Goal: Task Accomplishment & Management: Manage account settings

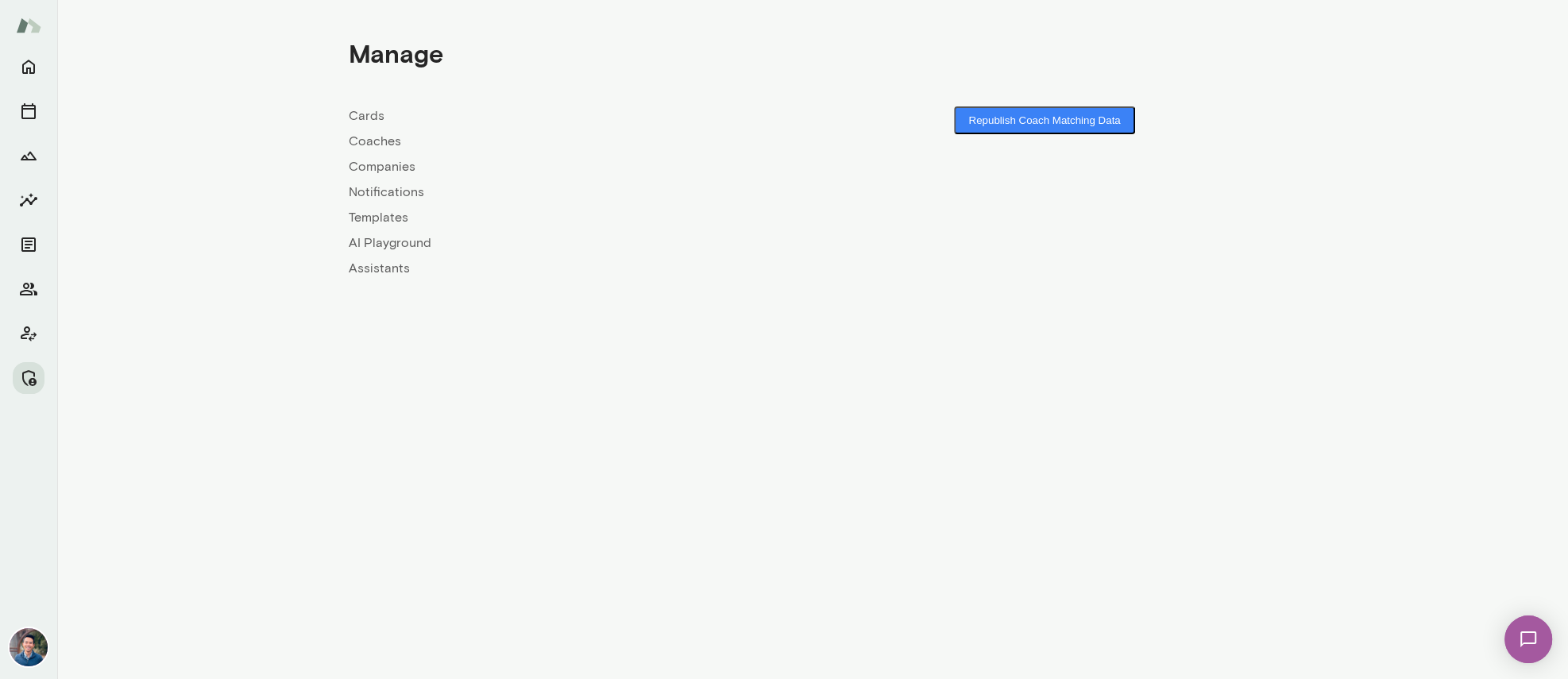
click at [376, 169] on link "Companies" at bounding box center [580, 166] width 464 height 19
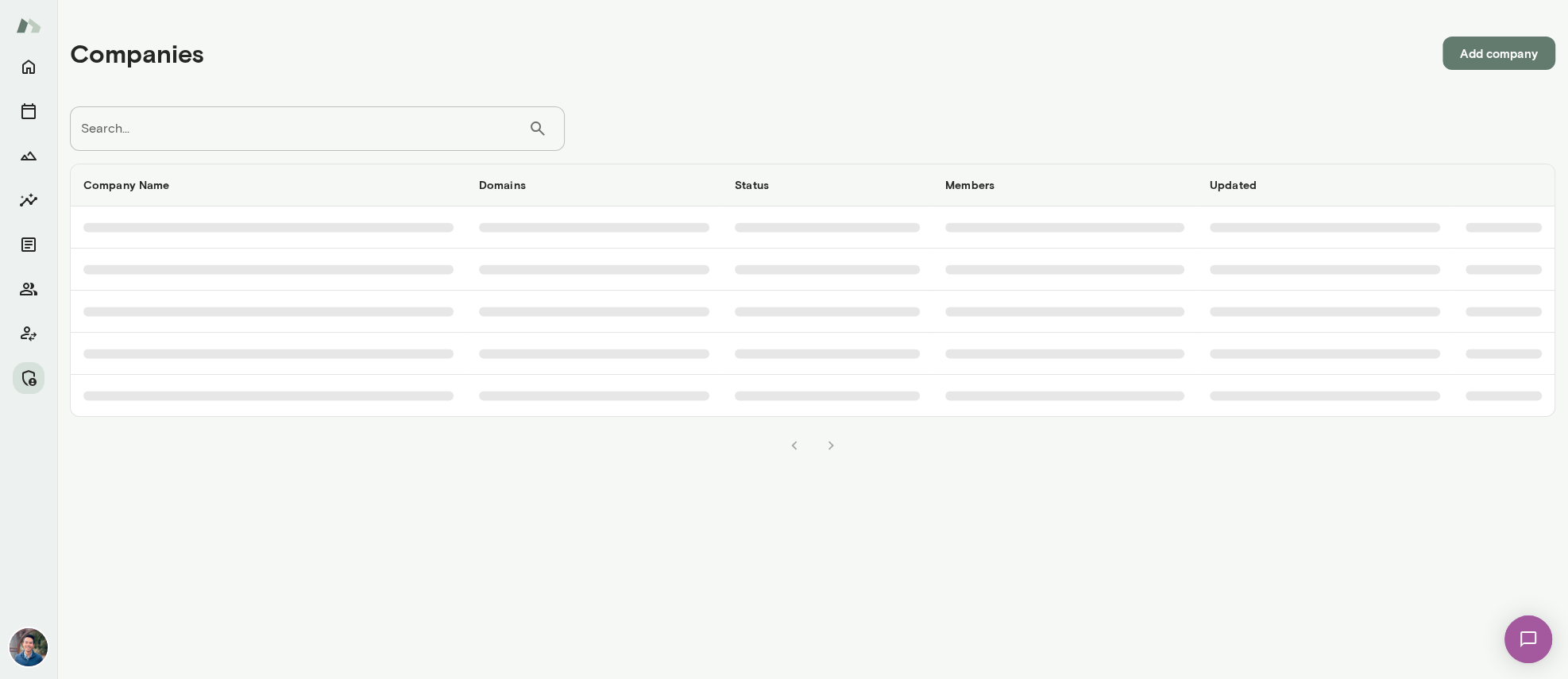
click at [321, 130] on input "Search..." at bounding box center [299, 128] width 458 height 44
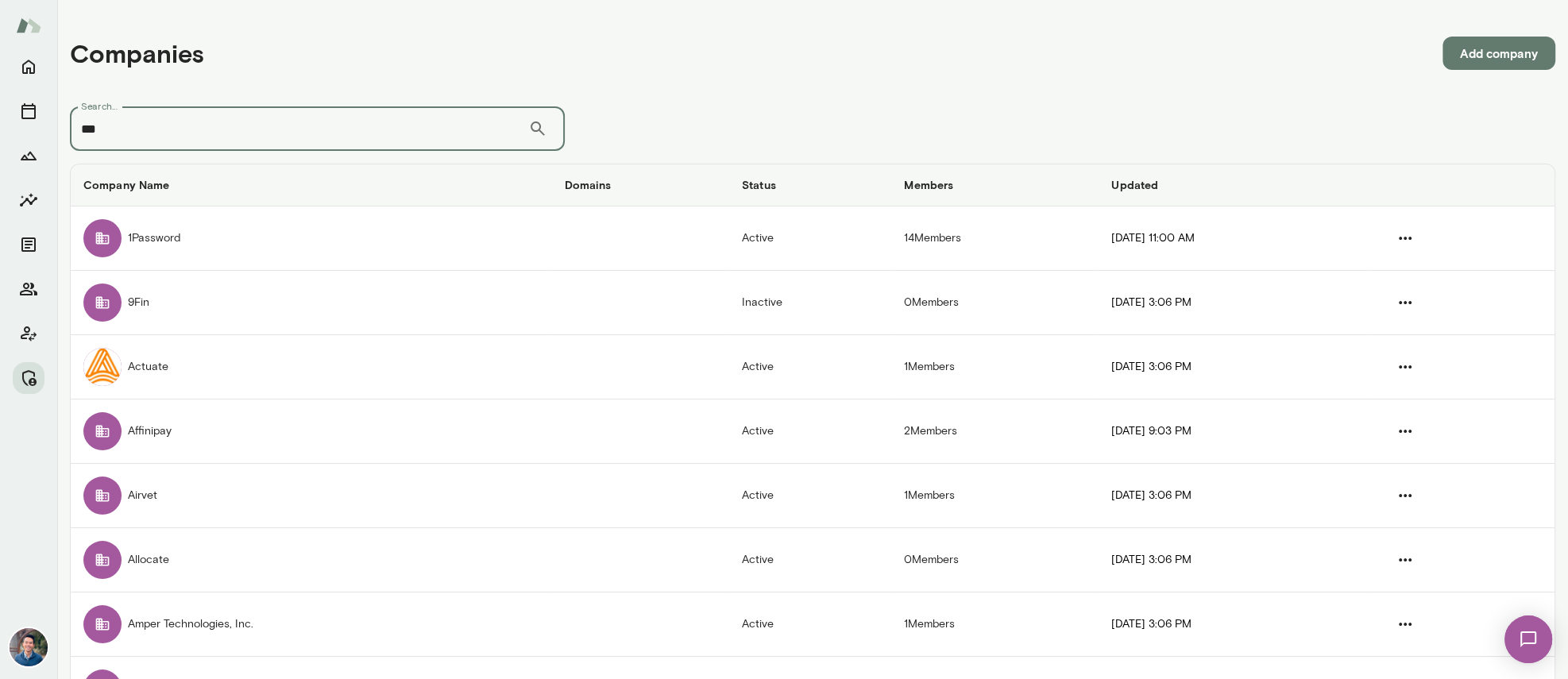
type input "***"
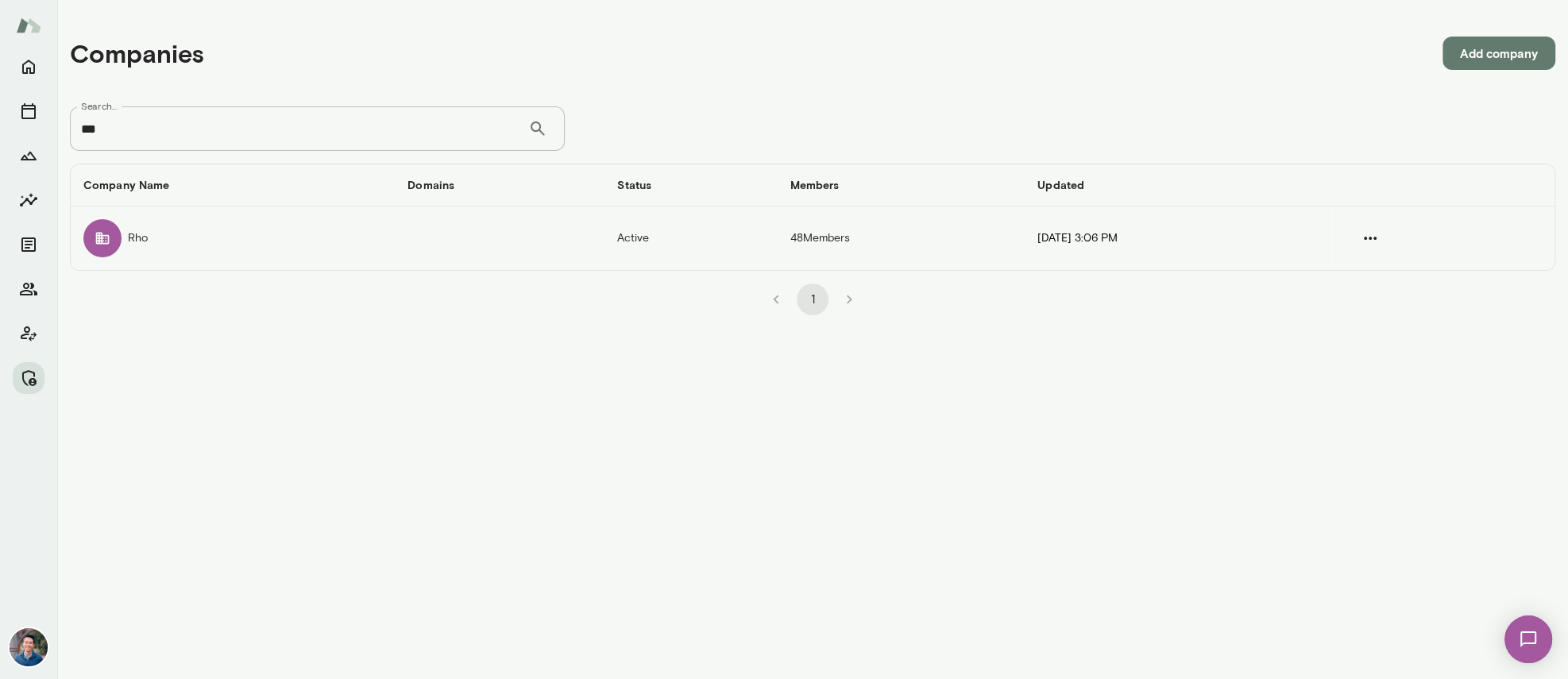
click at [347, 234] on td "Rho" at bounding box center [232, 238] width 324 height 63
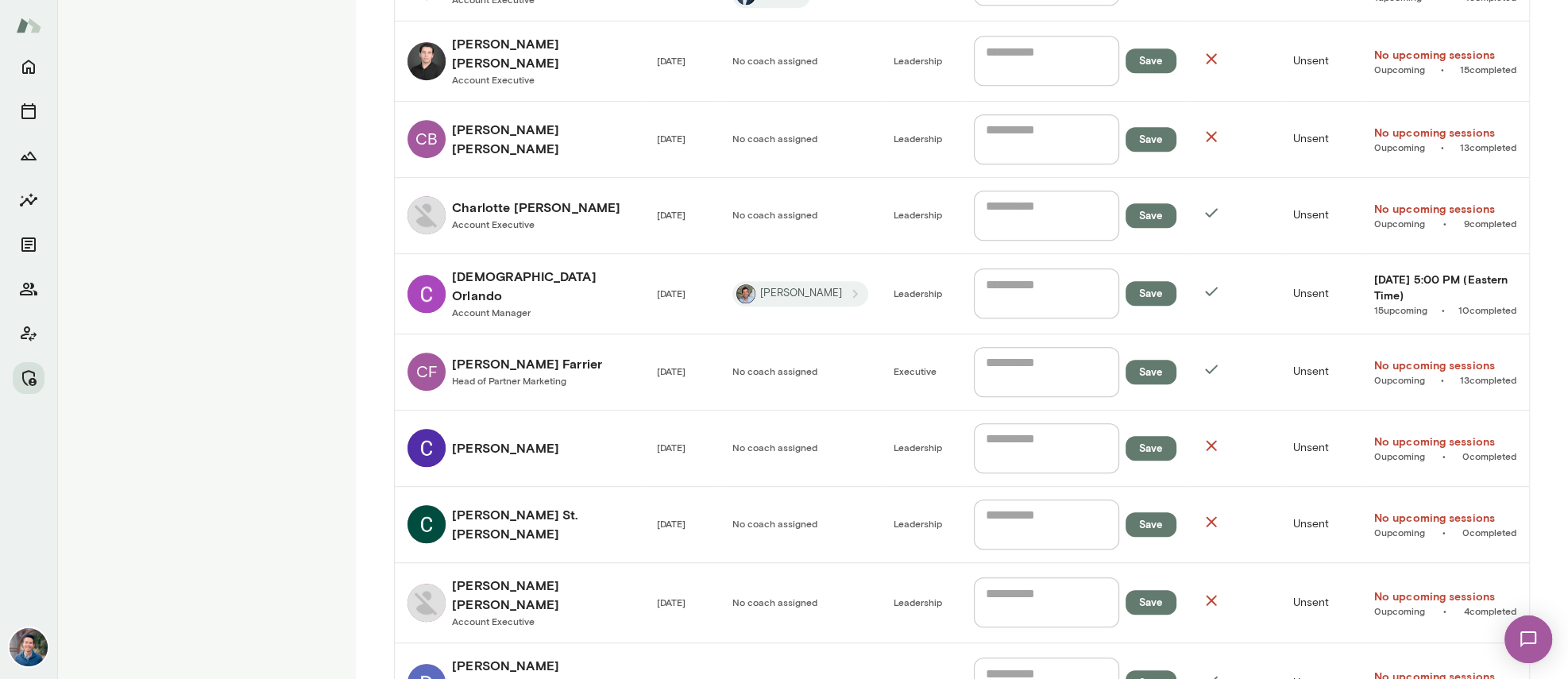
scroll to position [1361, 0]
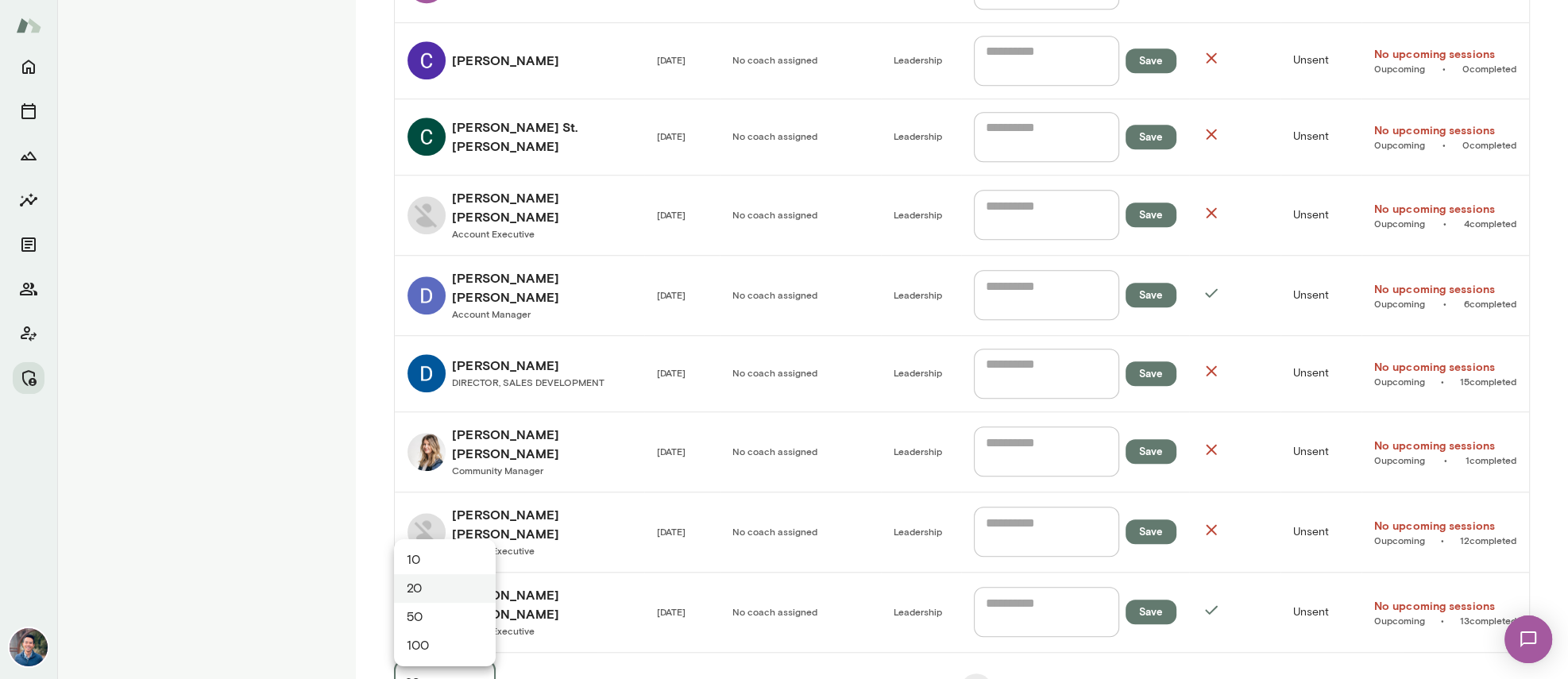
click at [464, 0] on div "Rho 48 members rho.co Mento Engagement Metrics are based on employees who compl…" at bounding box center [784, 0] width 1568 height 0
click at [457, 624] on li "50" at bounding box center [444, 616] width 101 height 29
type input "**"
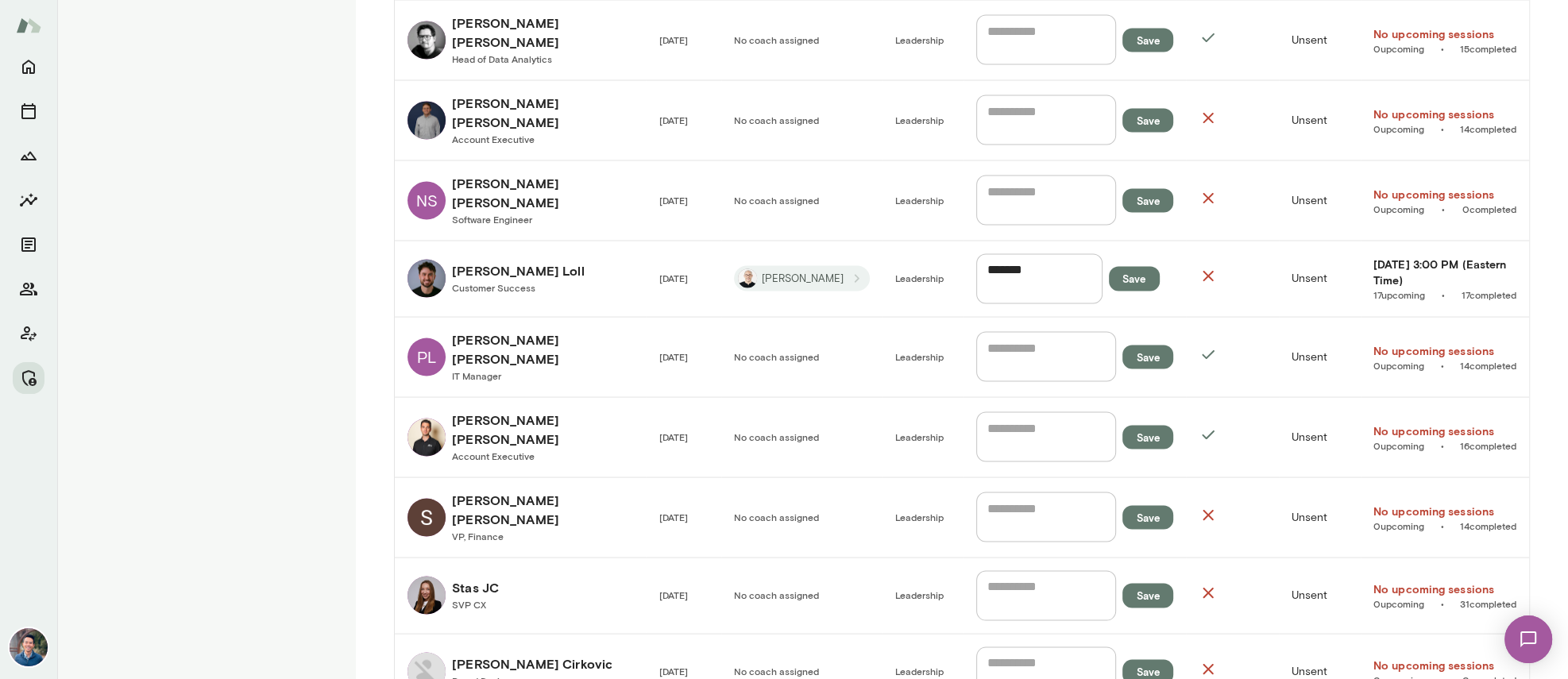
scroll to position [3411, 0]
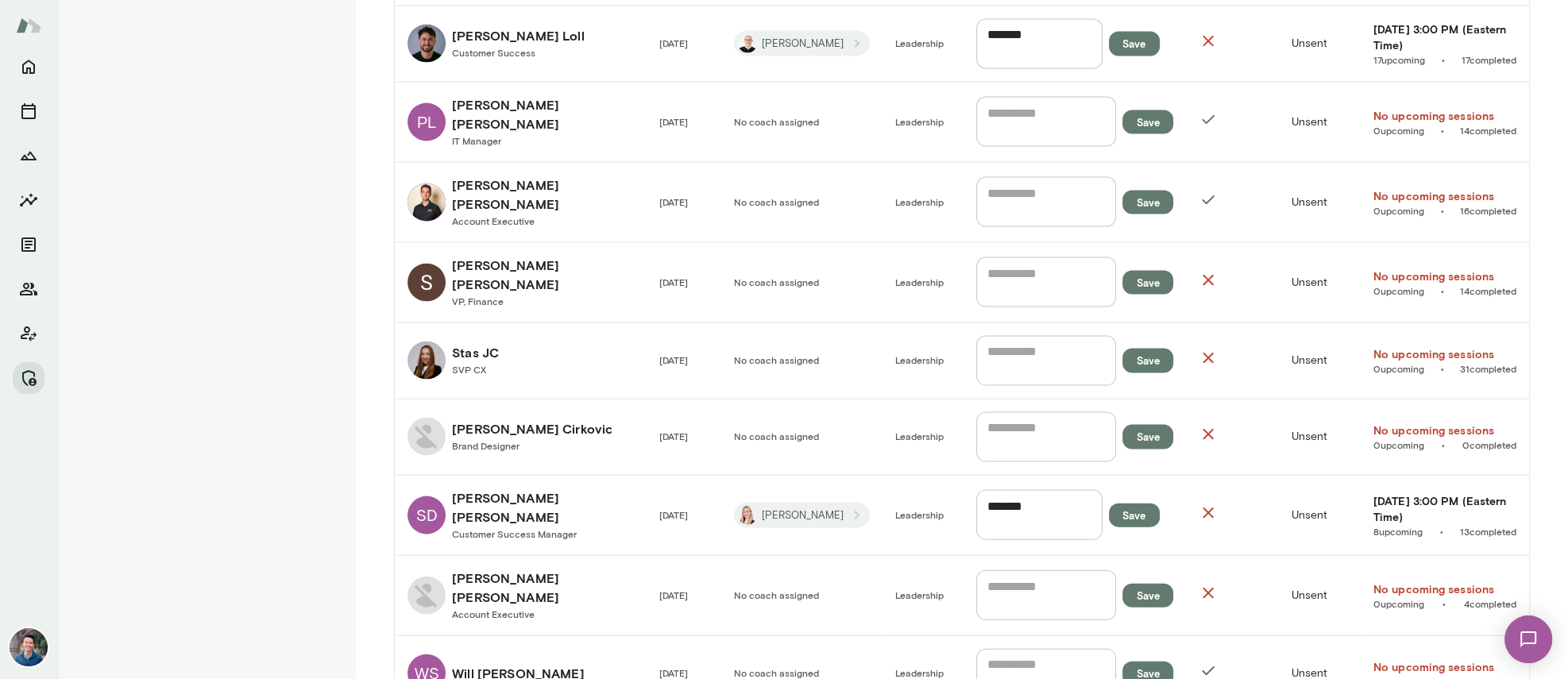
click at [534, 654] on link "WS Will Schaffer" at bounding box center [520, 673] width 226 height 38
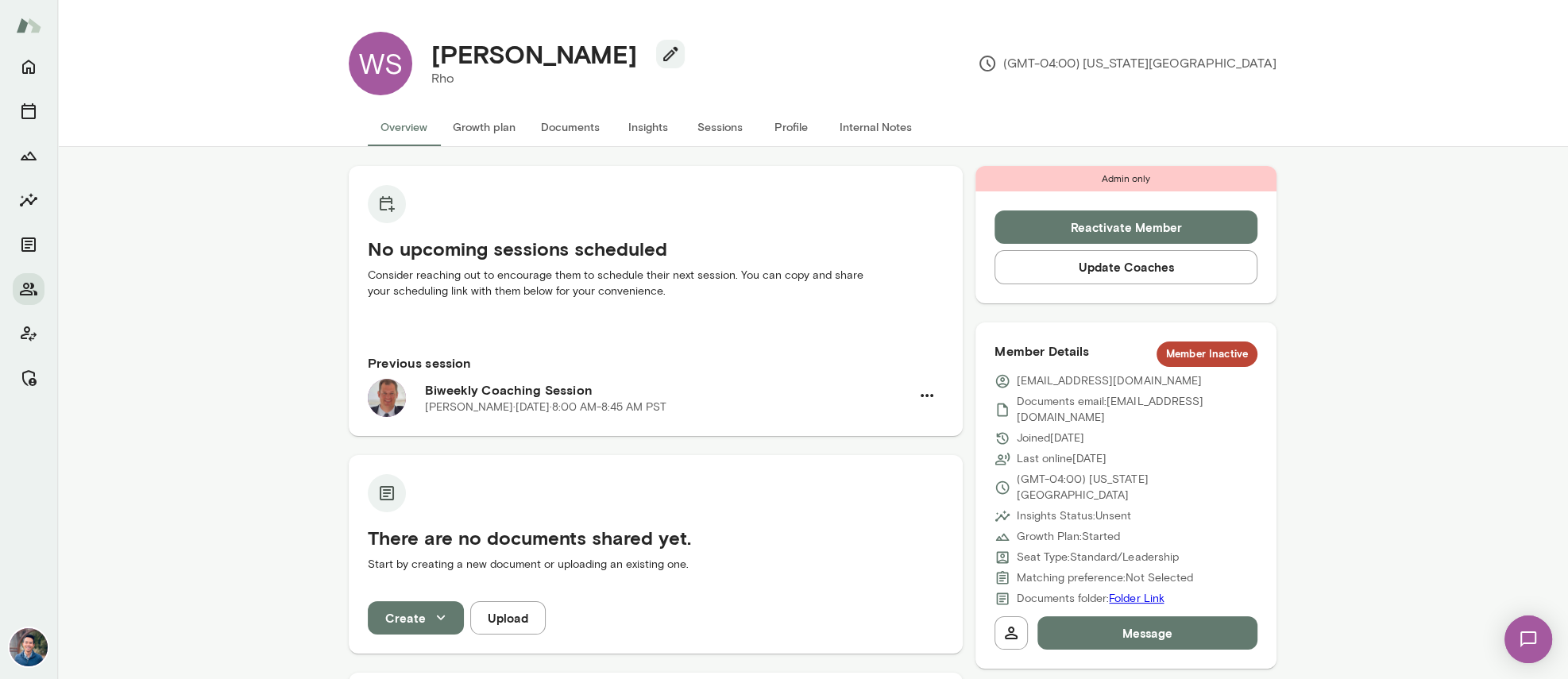
click at [721, 132] on button "Sessions" at bounding box center [719, 127] width 72 height 38
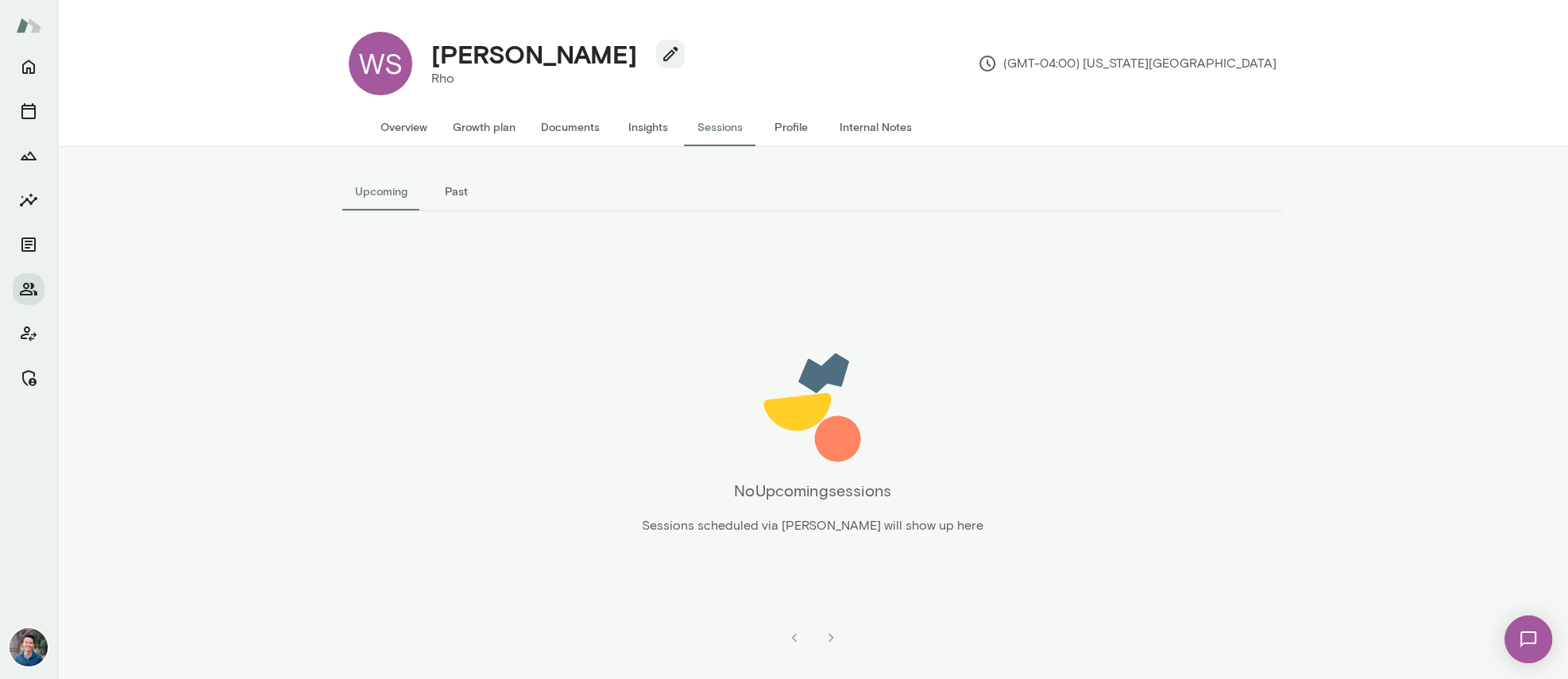
click at [416, 121] on button "Overview" at bounding box center [404, 127] width 72 height 38
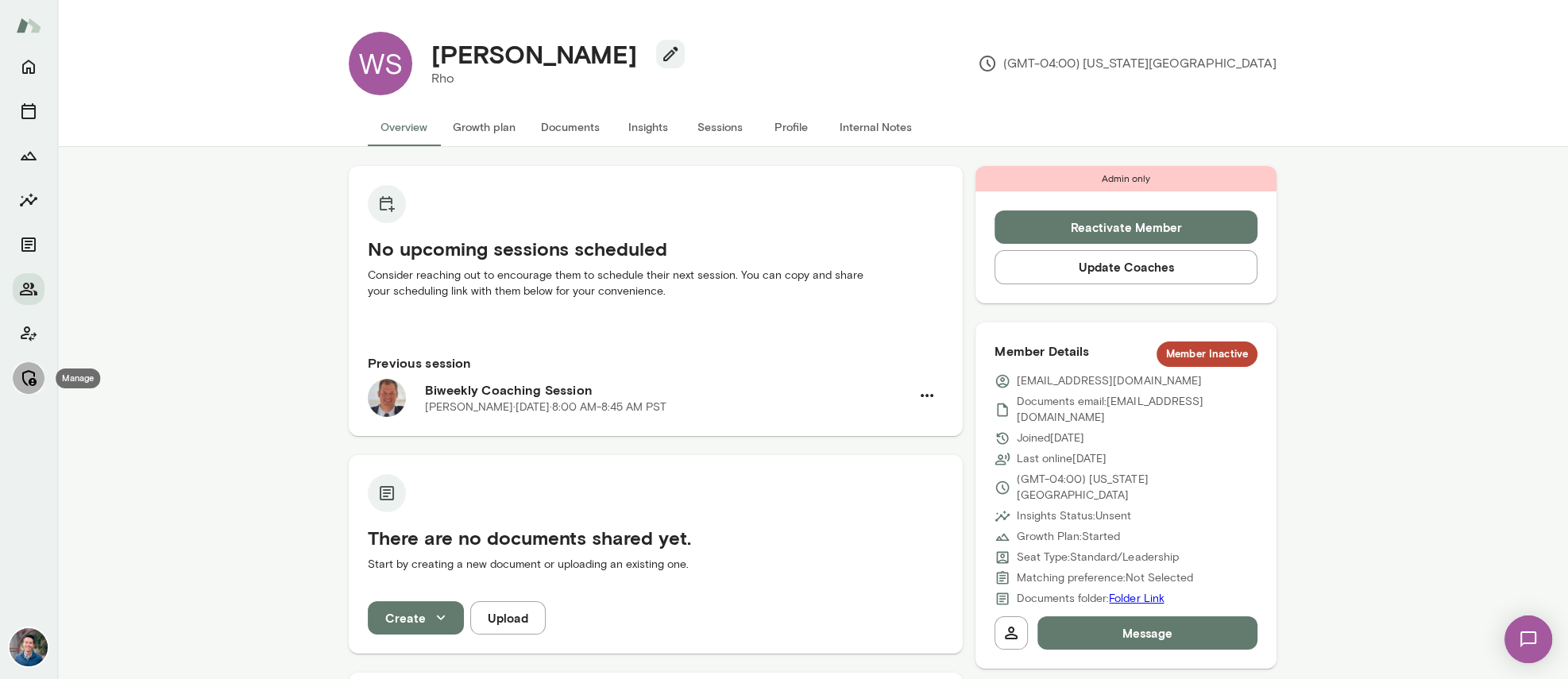
click at [25, 388] on button "Manage" at bounding box center [28, 378] width 32 height 32
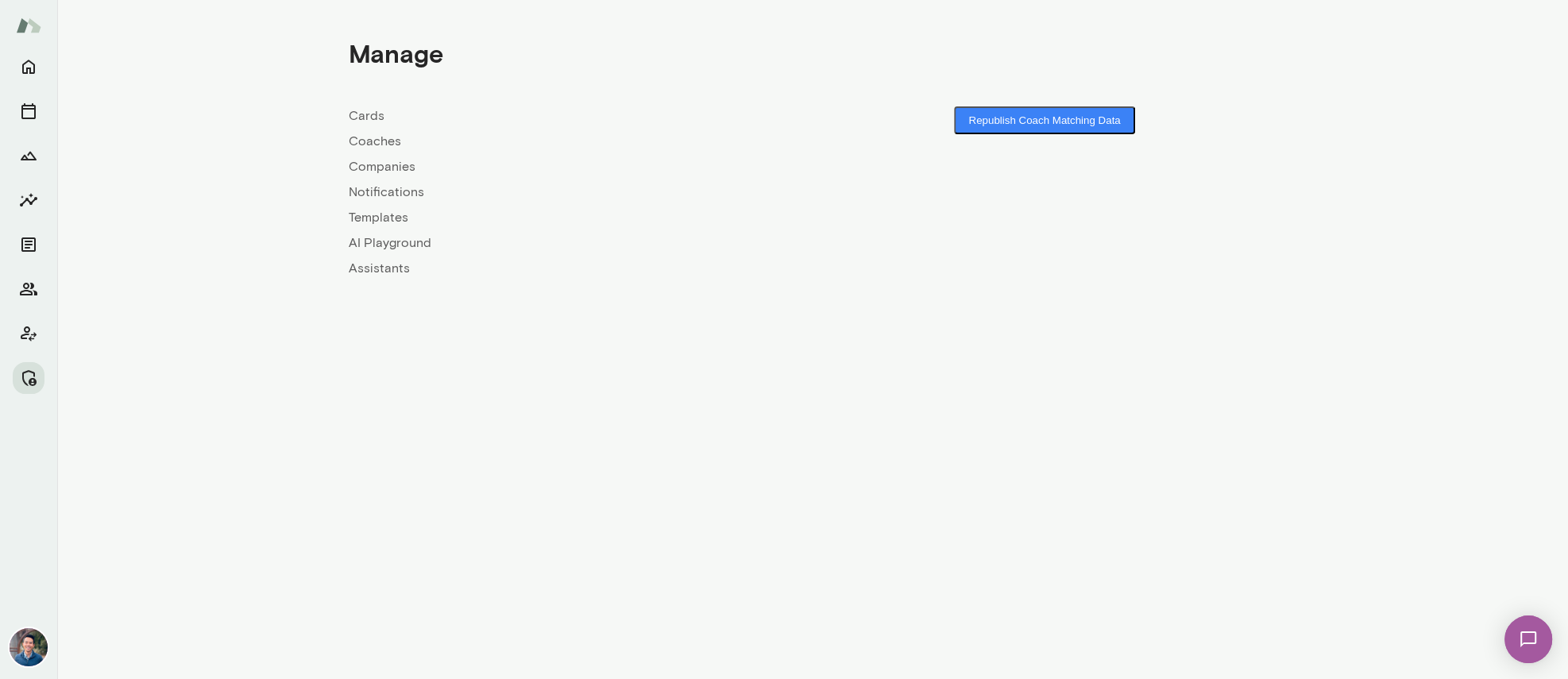
click at [363, 139] on link "Coaches" at bounding box center [580, 141] width 464 height 19
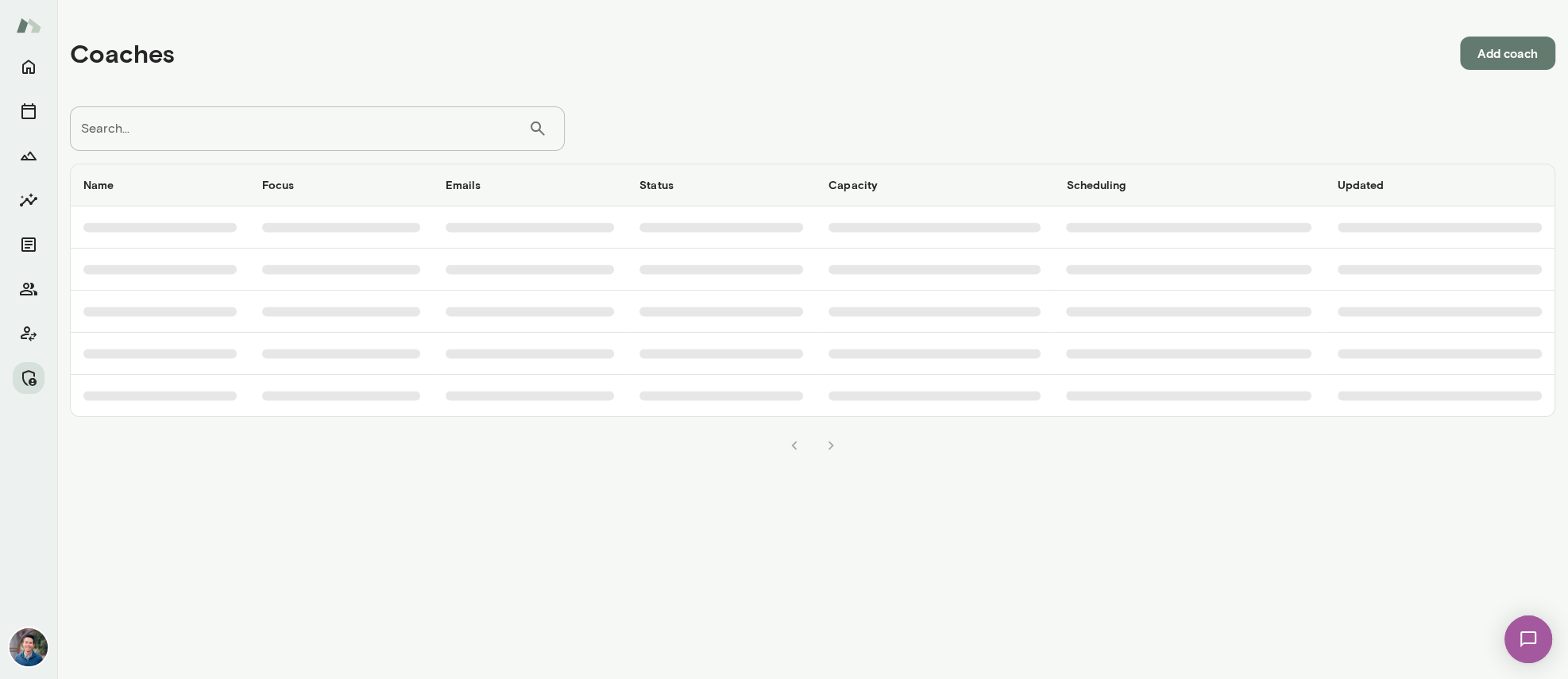
click at [351, 132] on input "Search..." at bounding box center [299, 128] width 458 height 44
type input "*****"
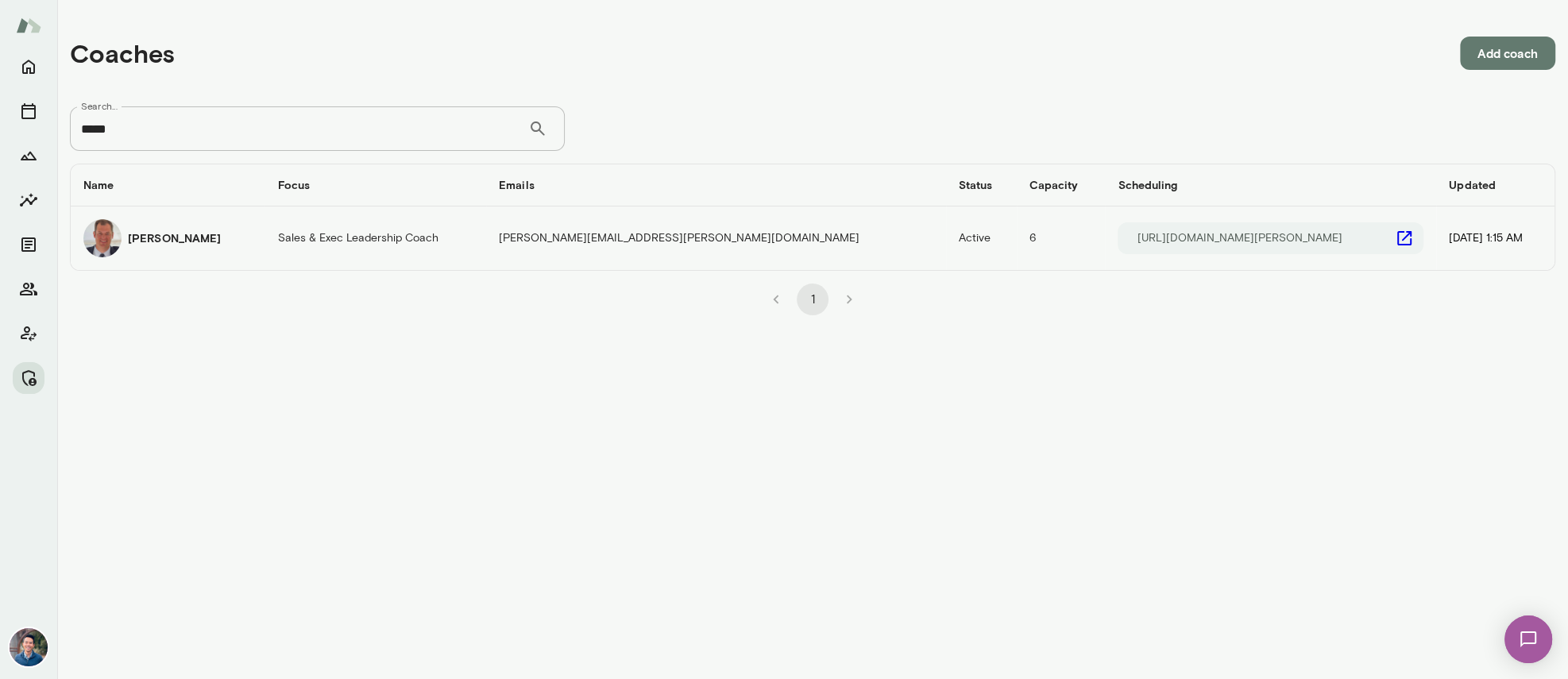
click at [158, 215] on td "[PERSON_NAME]" at bounding box center [167, 238] width 194 height 63
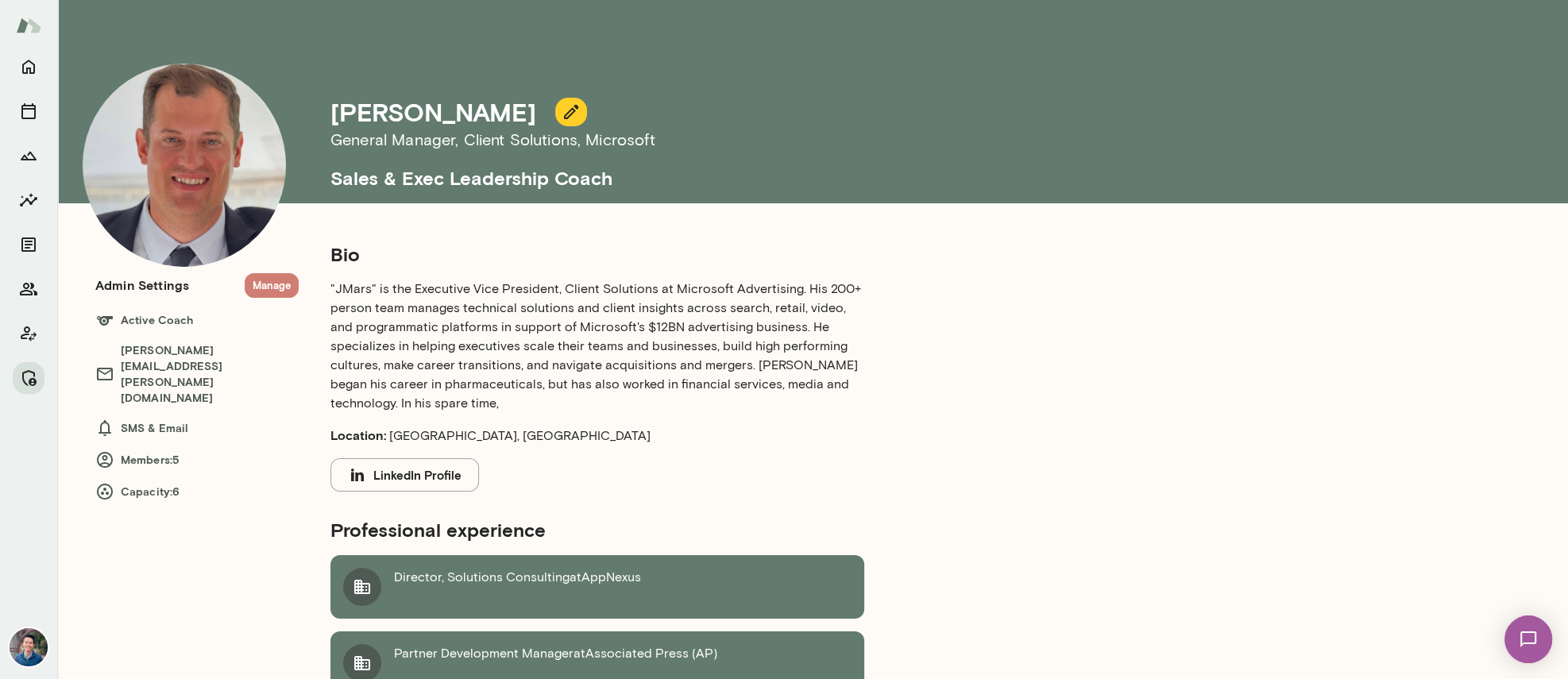
click at [262, 277] on button "Manage" at bounding box center [272, 286] width 54 height 25
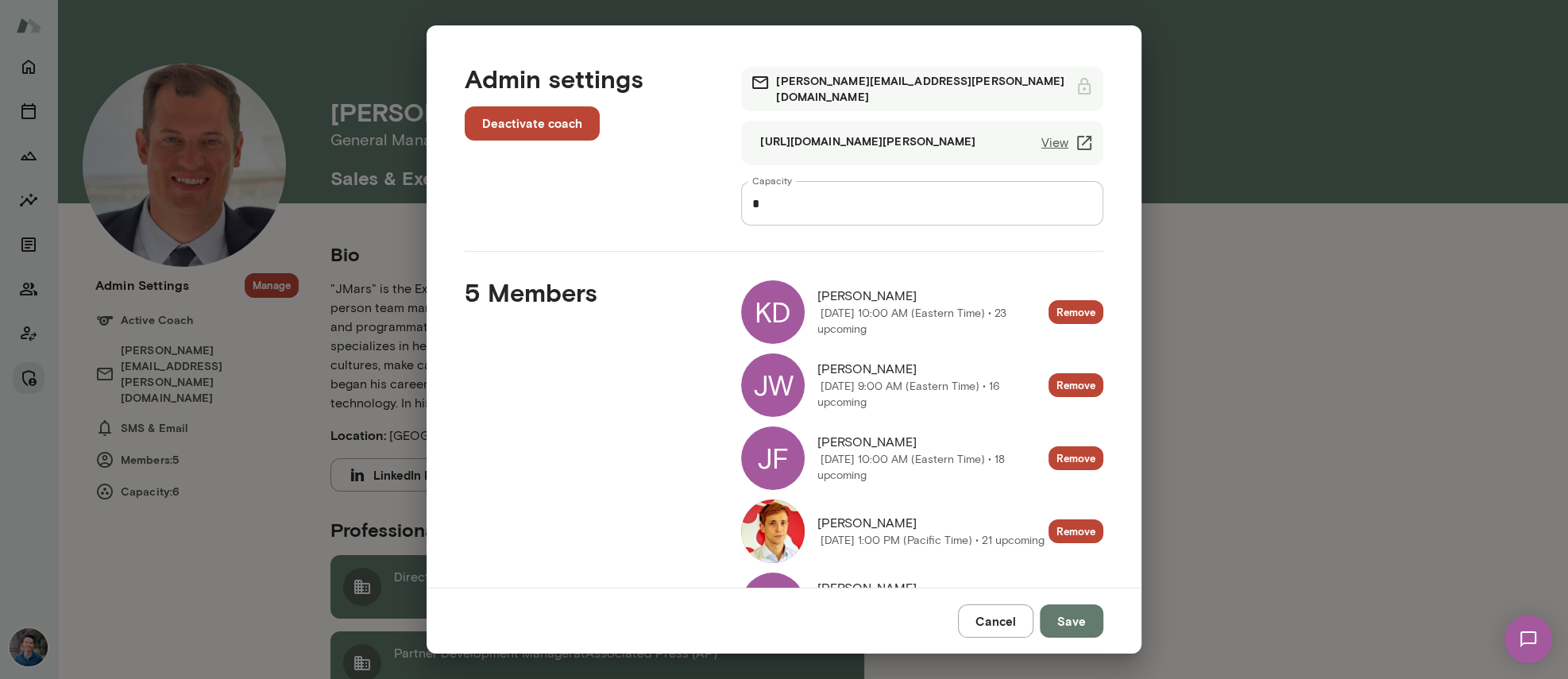
scroll to position [86, 0]
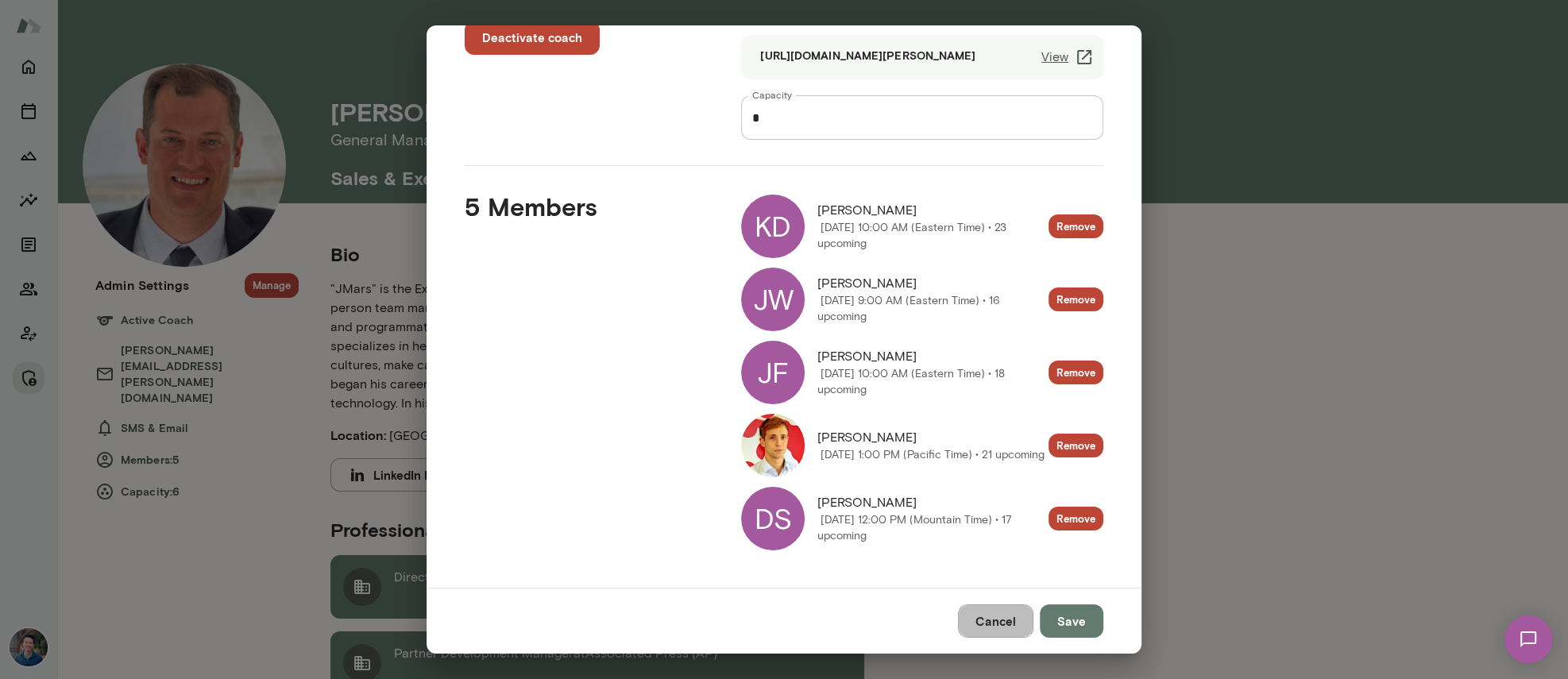
click at [1015, 621] on button "Cancel" at bounding box center [996, 621] width 76 height 34
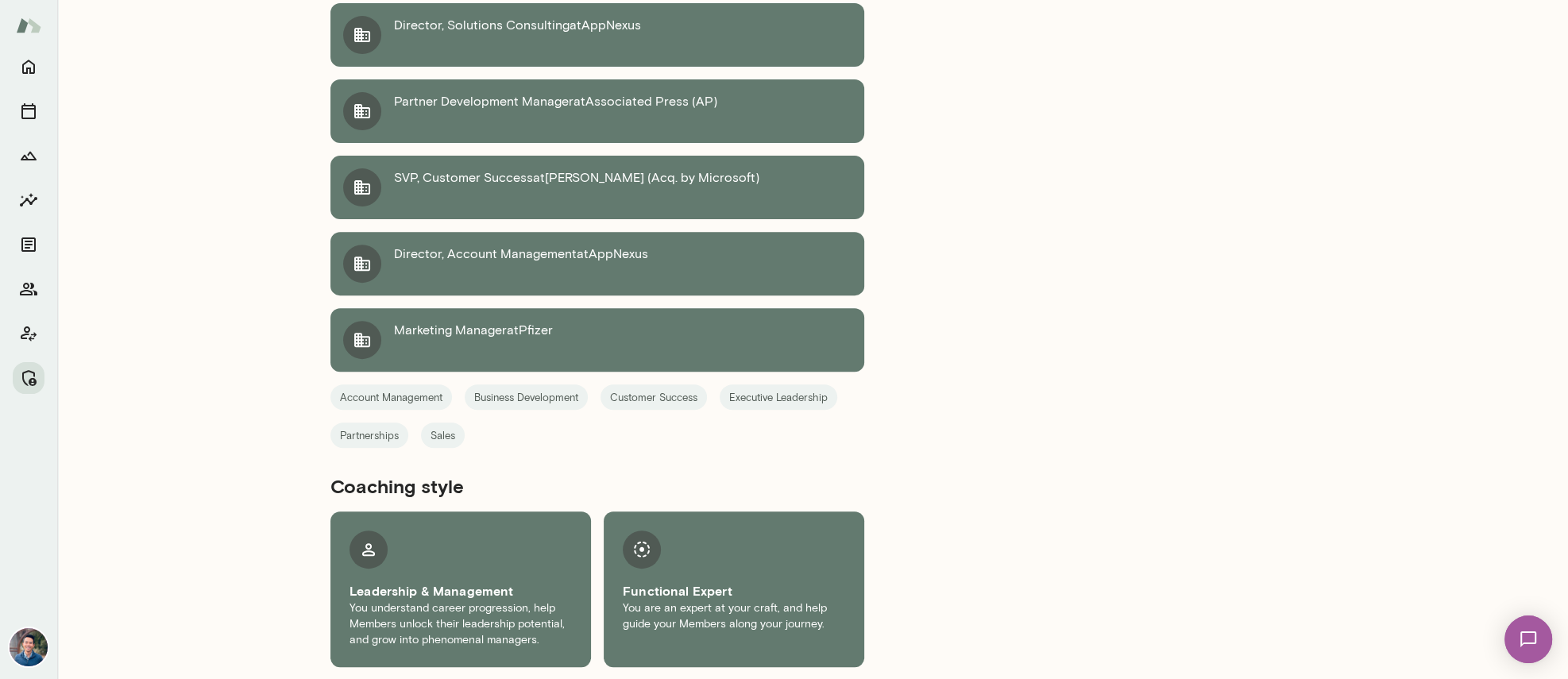
scroll to position [0, 0]
